Goal: Book appointment/travel/reservation

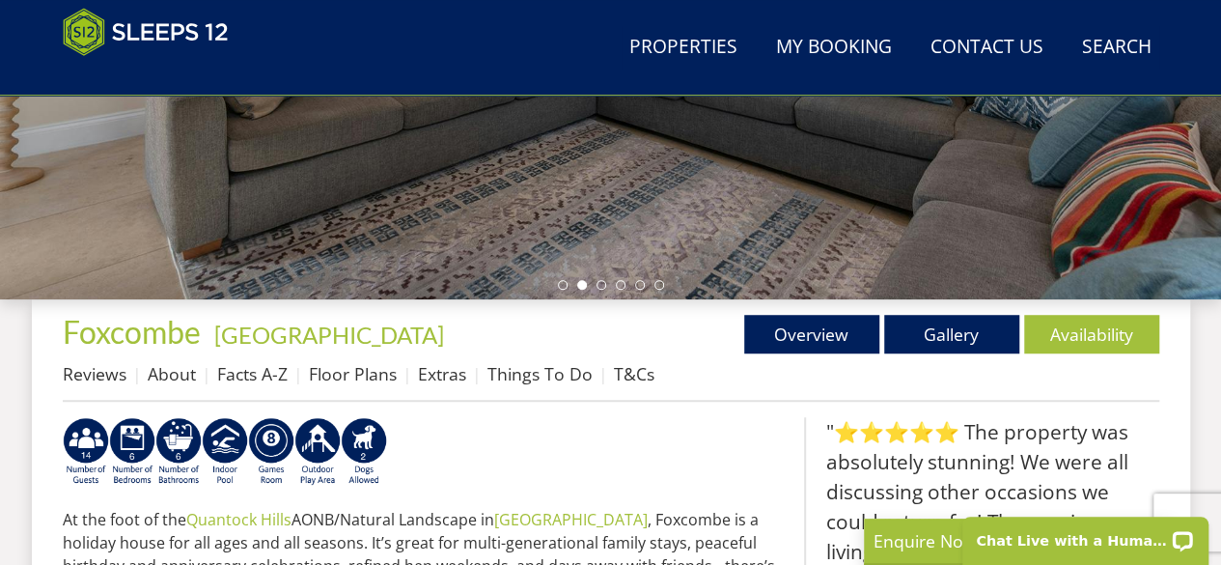
scroll to position [502, 0]
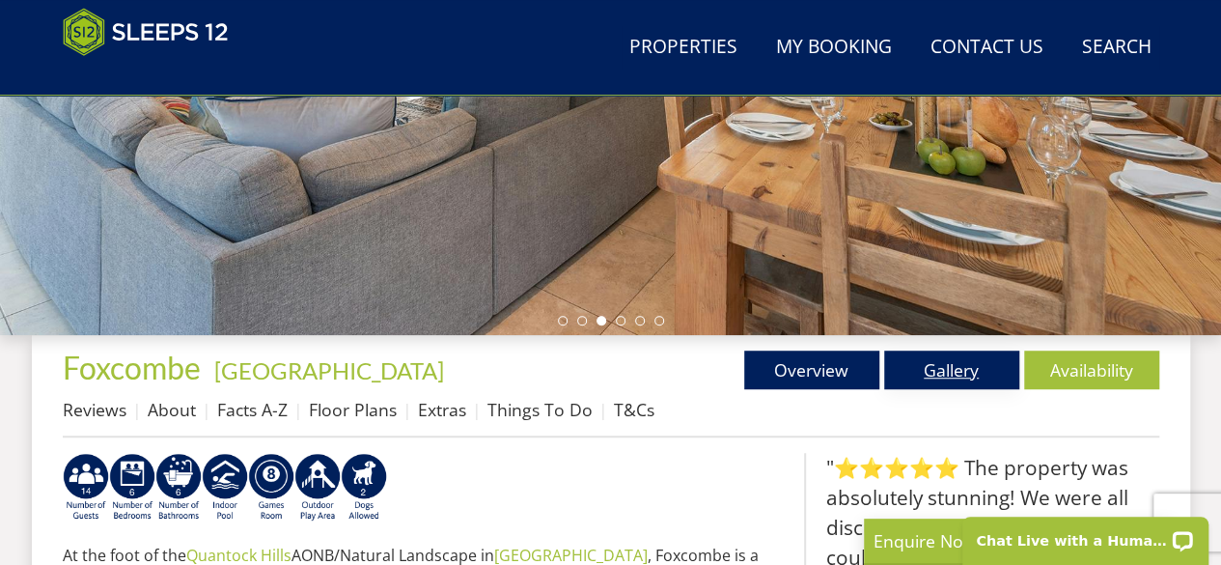
click at [932, 370] on link "Gallery" at bounding box center [951, 369] width 135 height 39
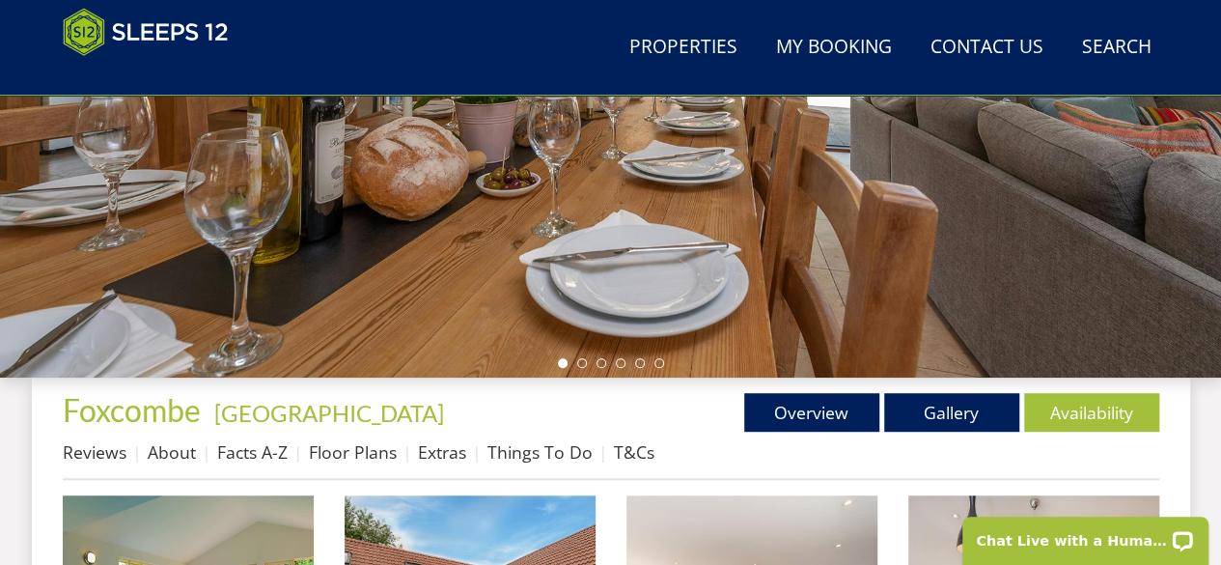
scroll to position [463, 0]
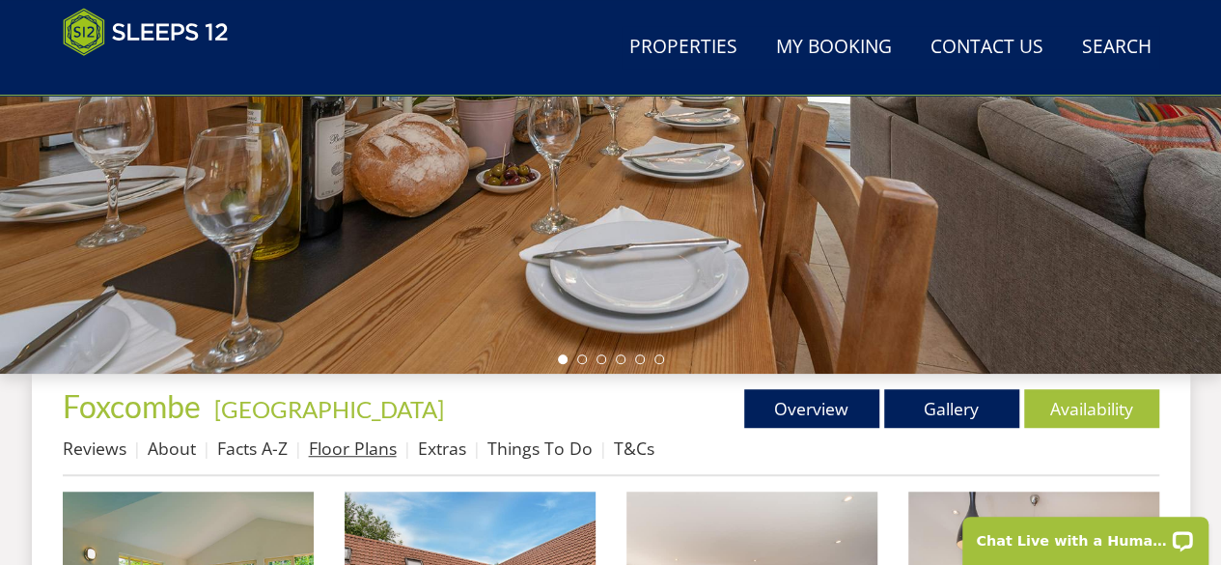
click at [357, 455] on link "Floor Plans" at bounding box center [353, 447] width 88 height 23
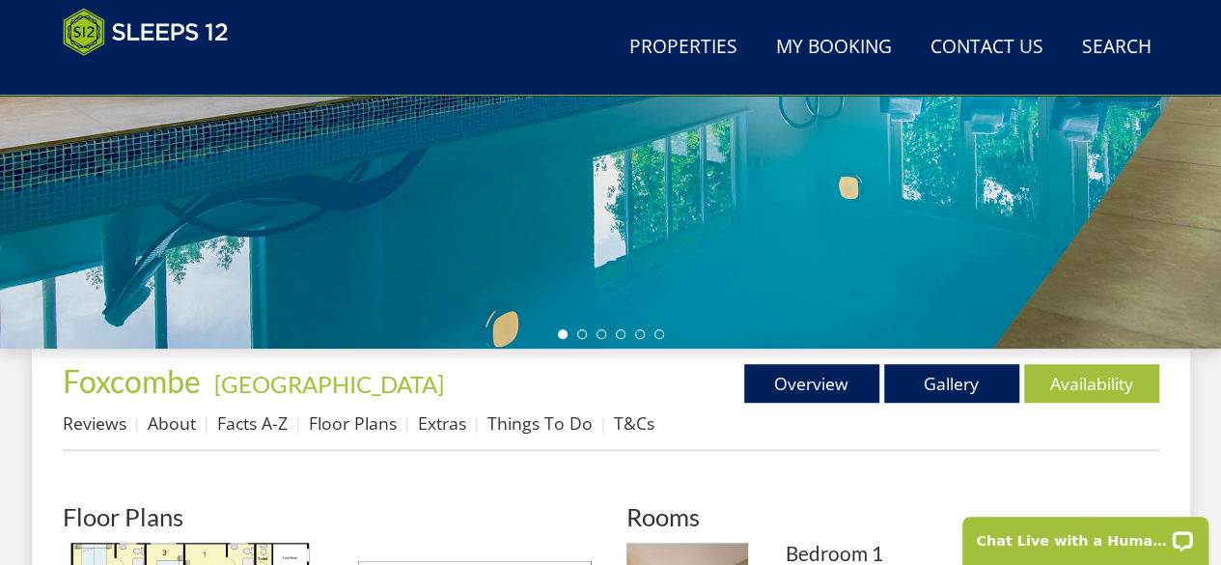
scroll to position [502, 0]
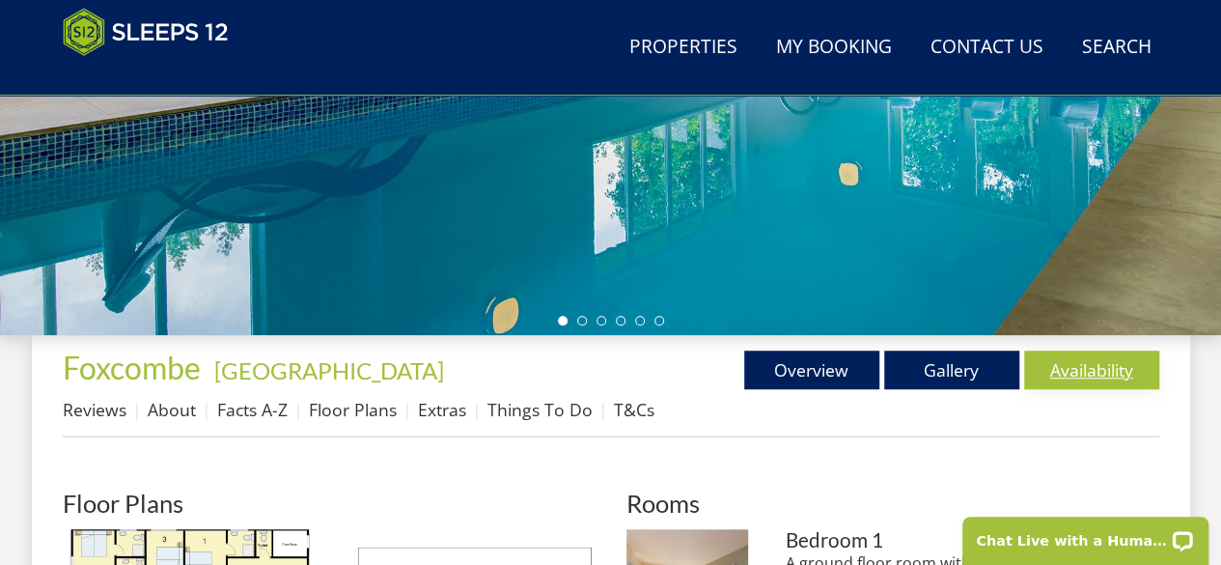
click at [1070, 371] on link "Availability" at bounding box center [1091, 369] width 135 height 39
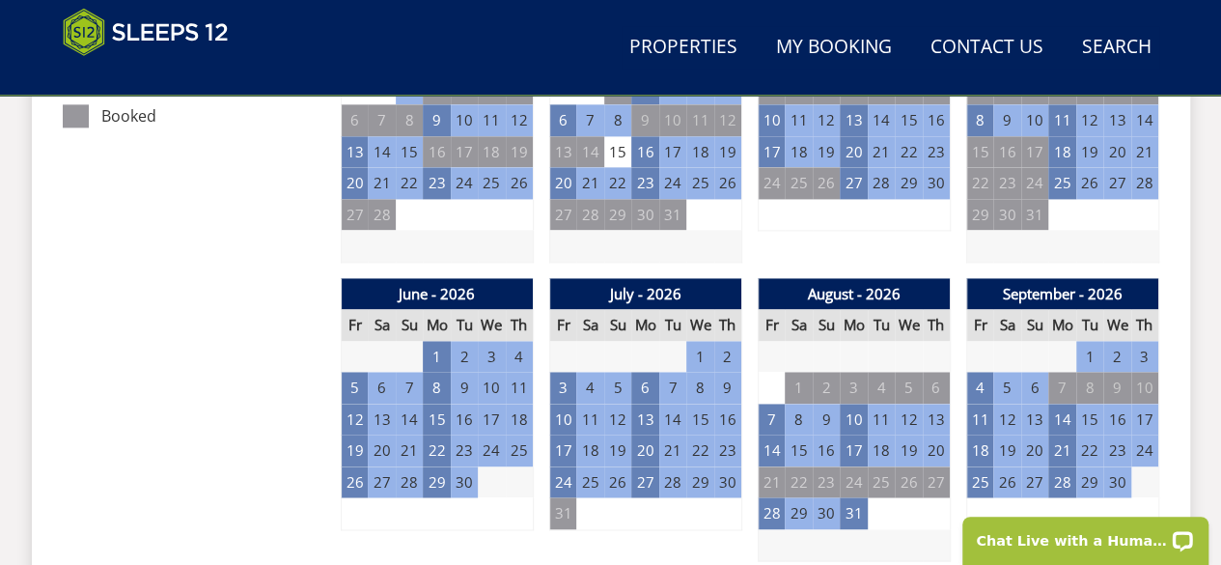
scroll to position [1312, 0]
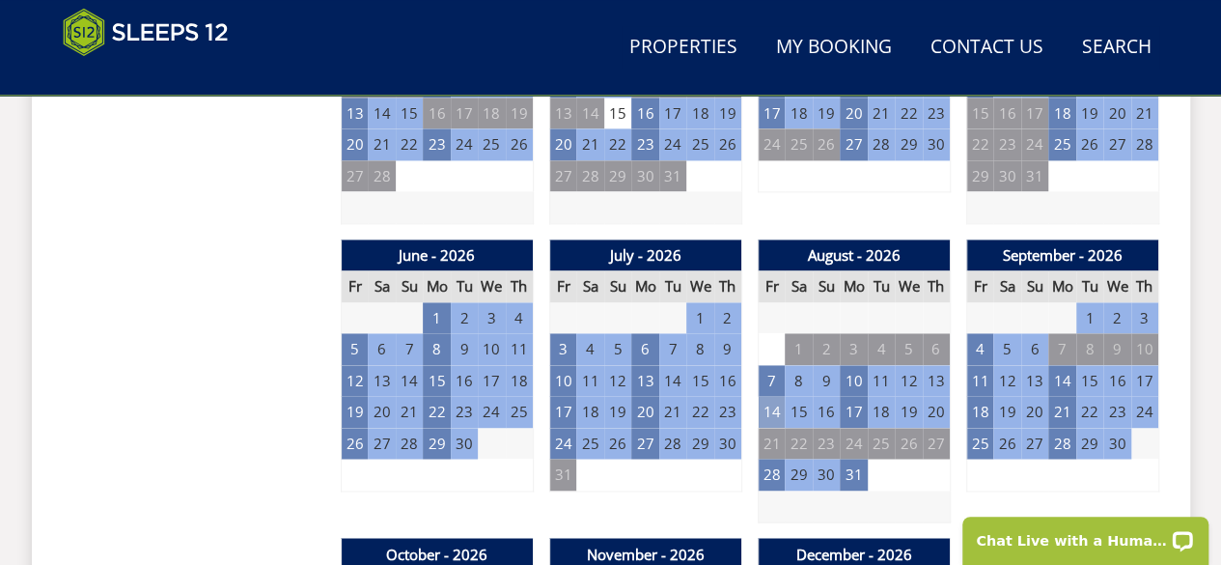
click at [777, 411] on td "14" at bounding box center [771, 412] width 27 height 32
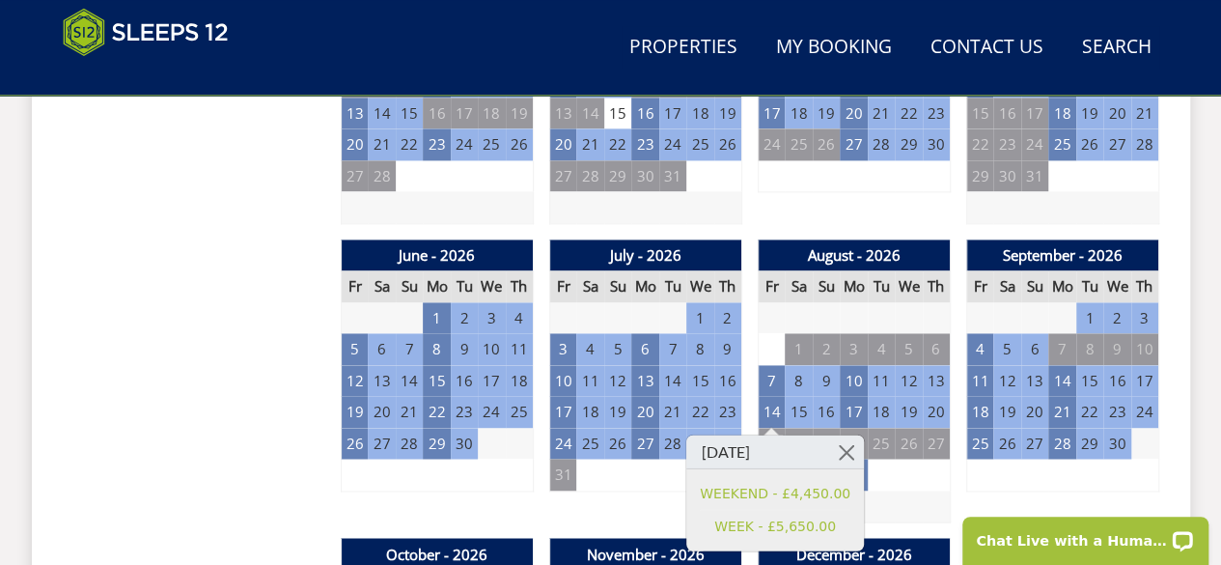
click at [938, 411] on td "20" at bounding box center [936, 412] width 27 height 32
